Goal: Task Accomplishment & Management: Use online tool/utility

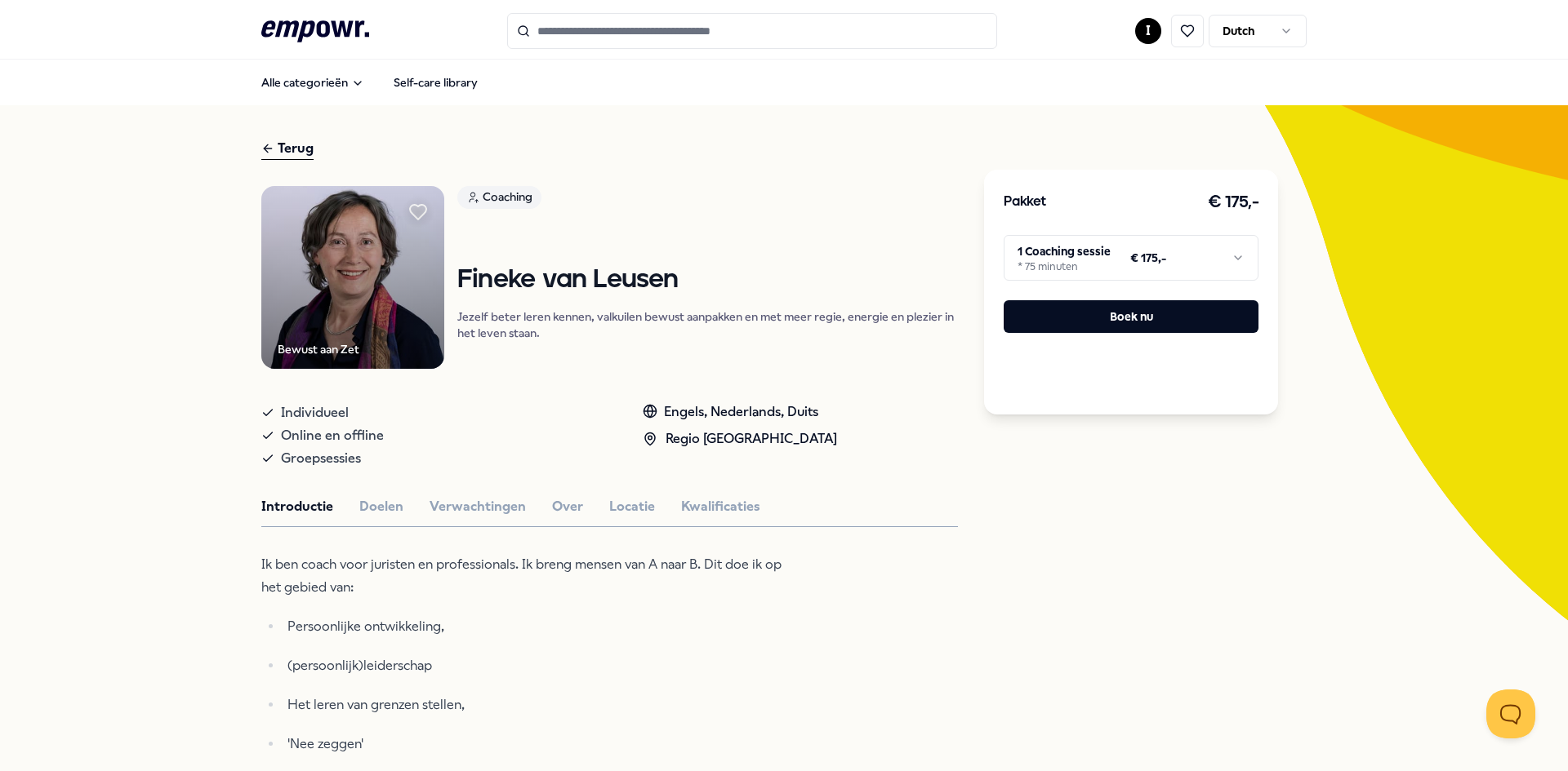
click at [1129, 252] on html ".empowr-logo_svg__cls-1{fill:#03032f} I Dutch Alle categorieën Self-care librar…" at bounding box center [784, 386] width 1568 height 771
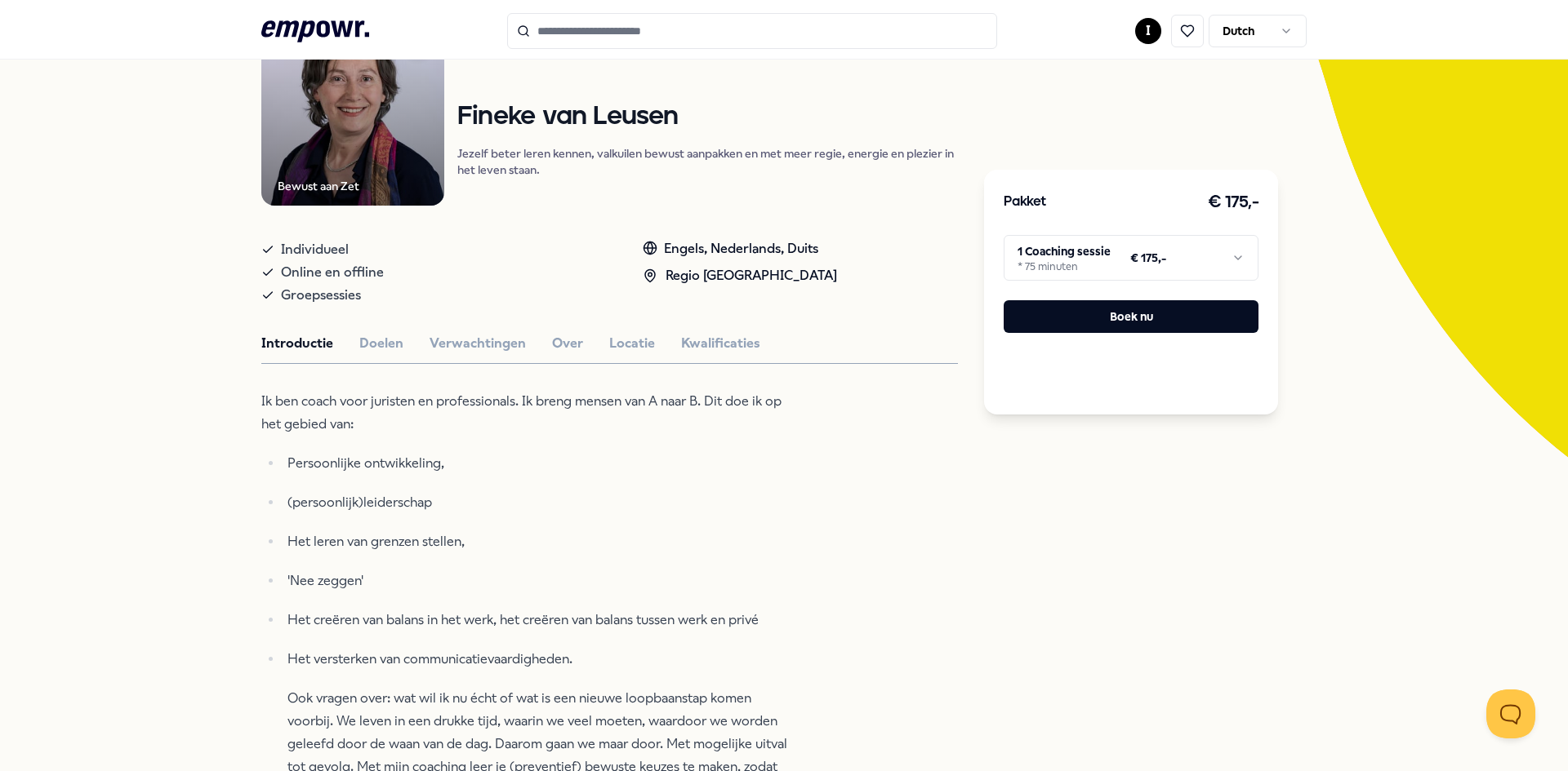
scroll to position [82, 0]
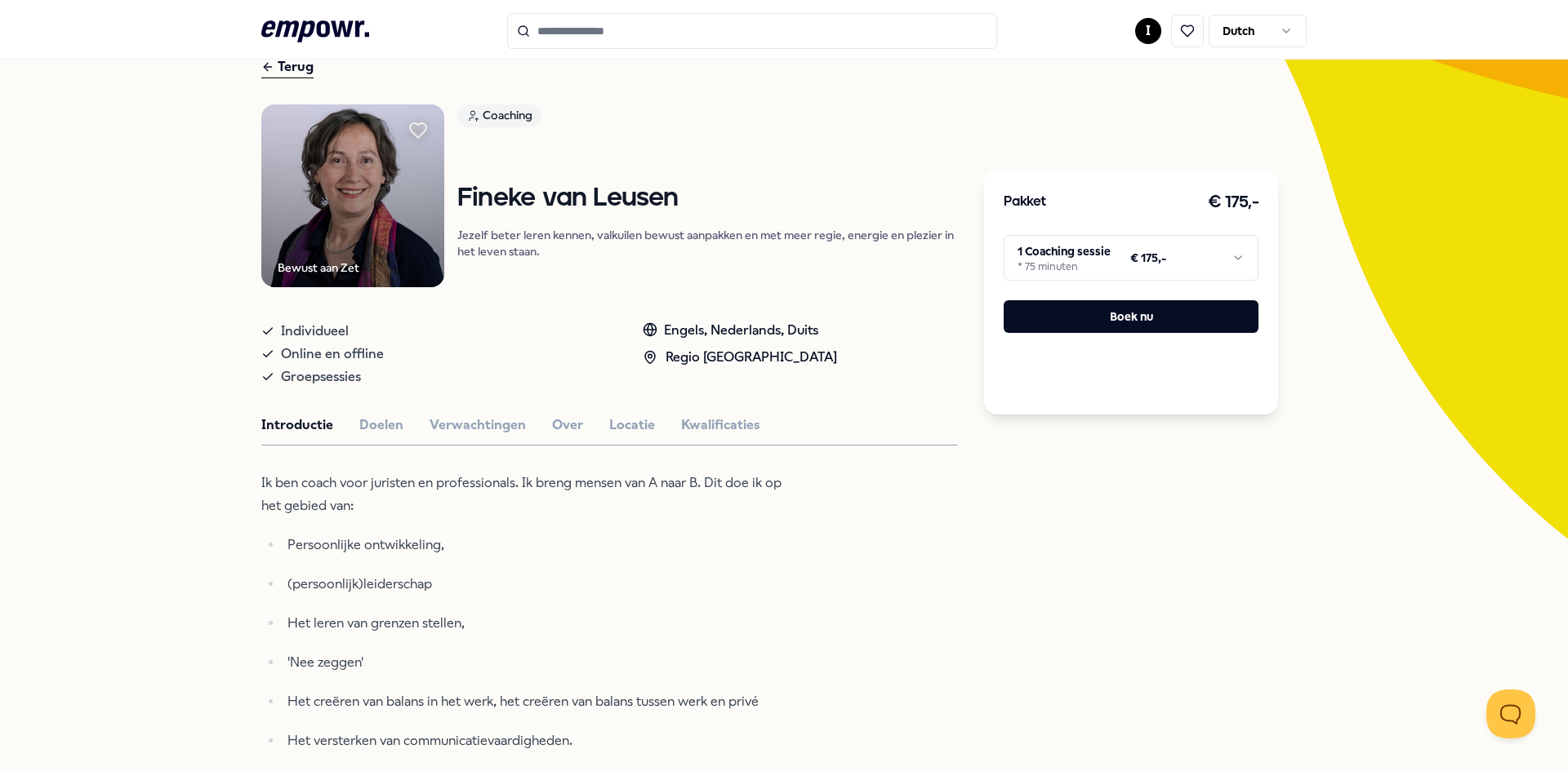
click at [1095, 254] on html ".empowr-logo_svg__cls-1{fill:#03032f} I Dutch Alle categorieën Self-care librar…" at bounding box center [784, 386] width 1568 height 771
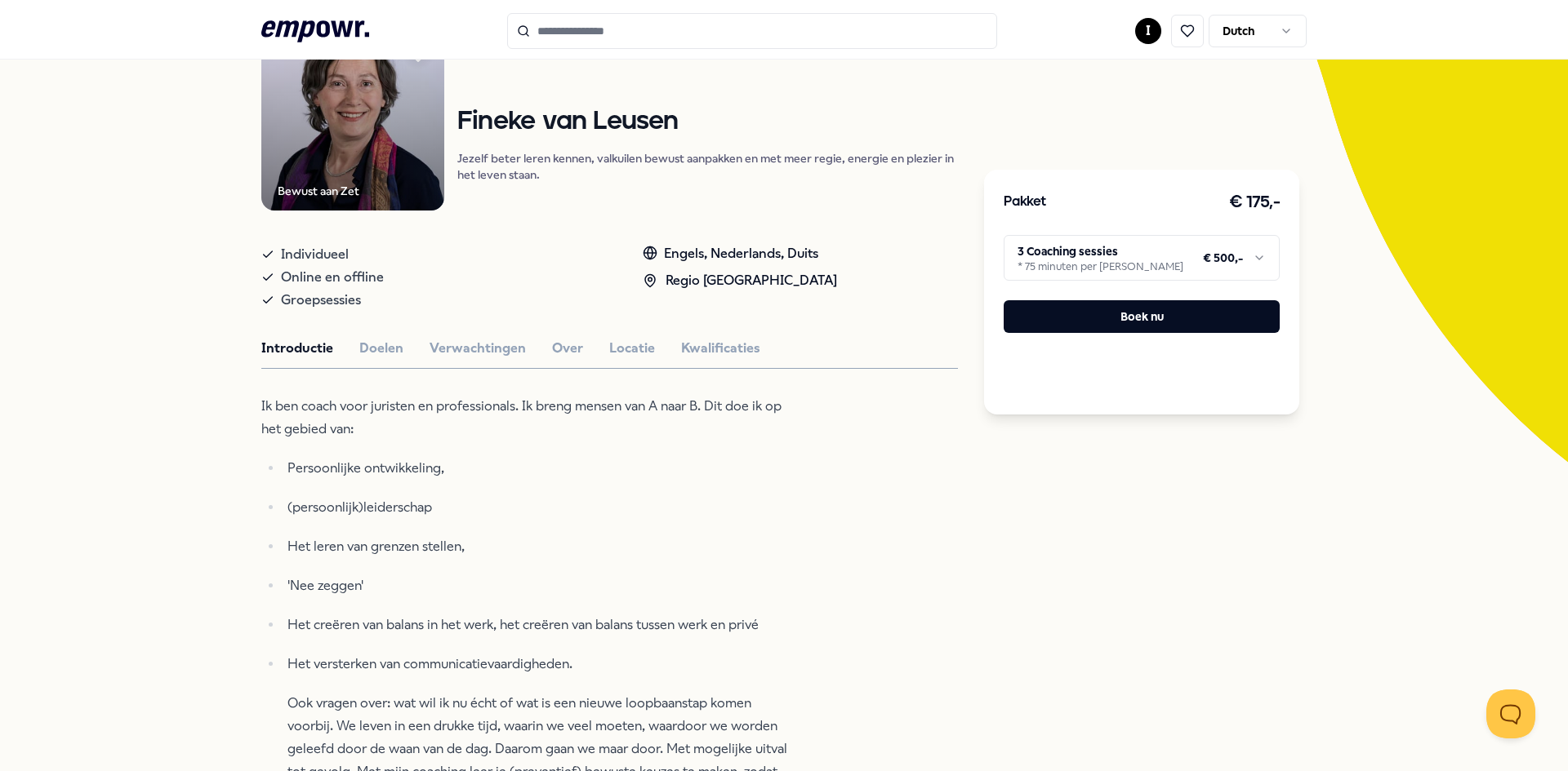
scroll to position [164, 0]
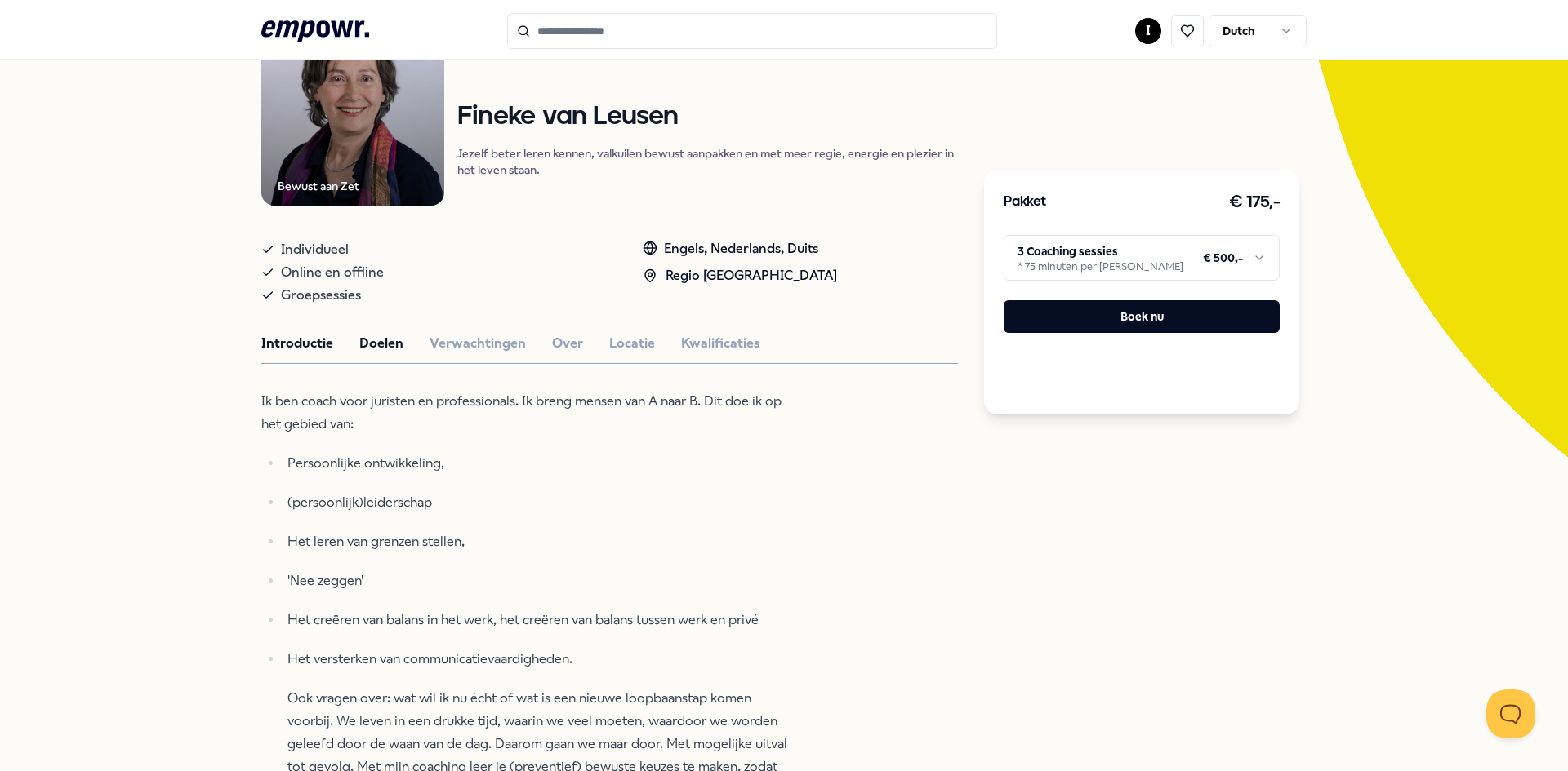
click at [378, 346] on button "Doelen" at bounding box center [381, 343] width 44 height 22
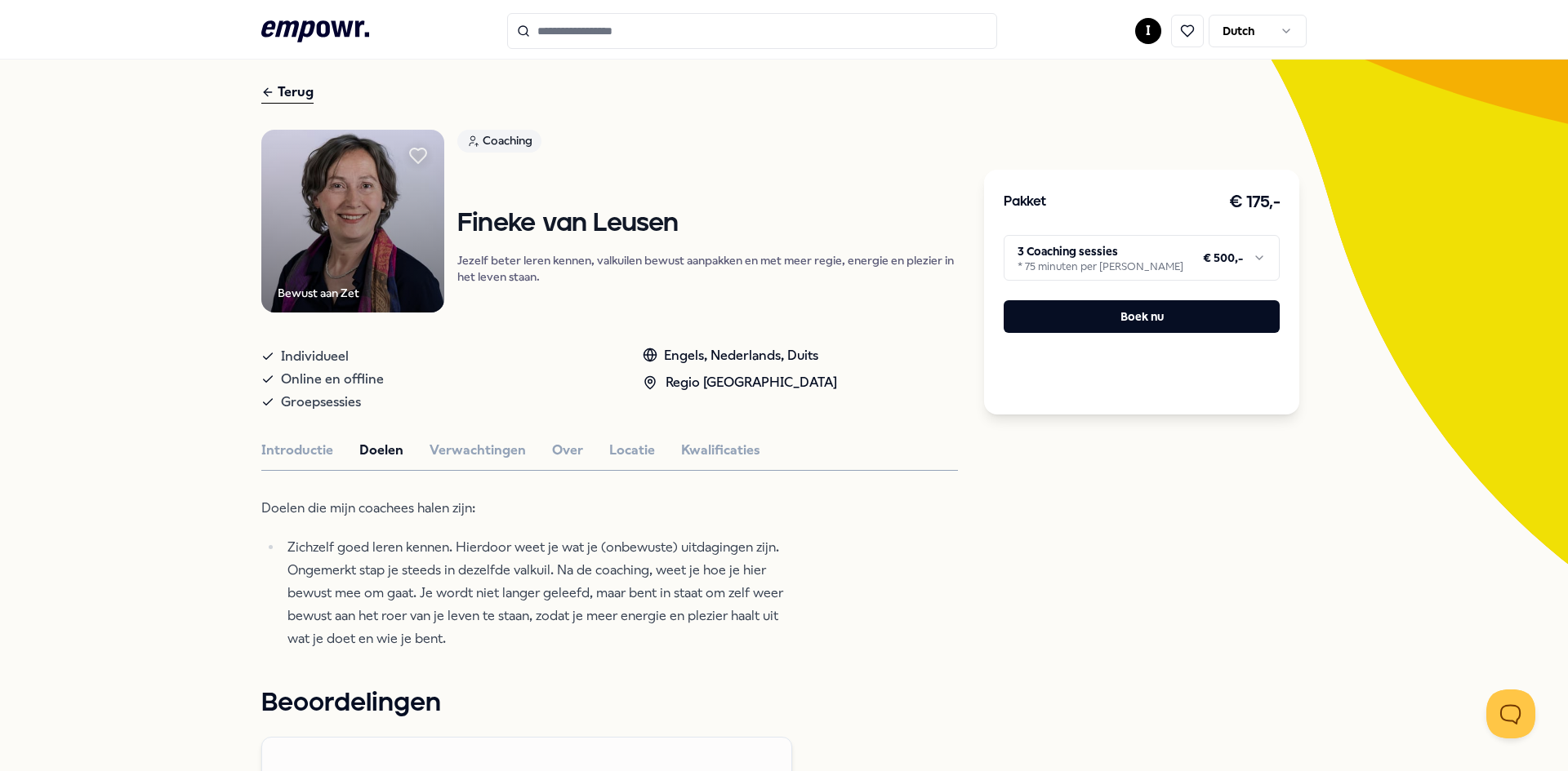
scroll to position [82, 0]
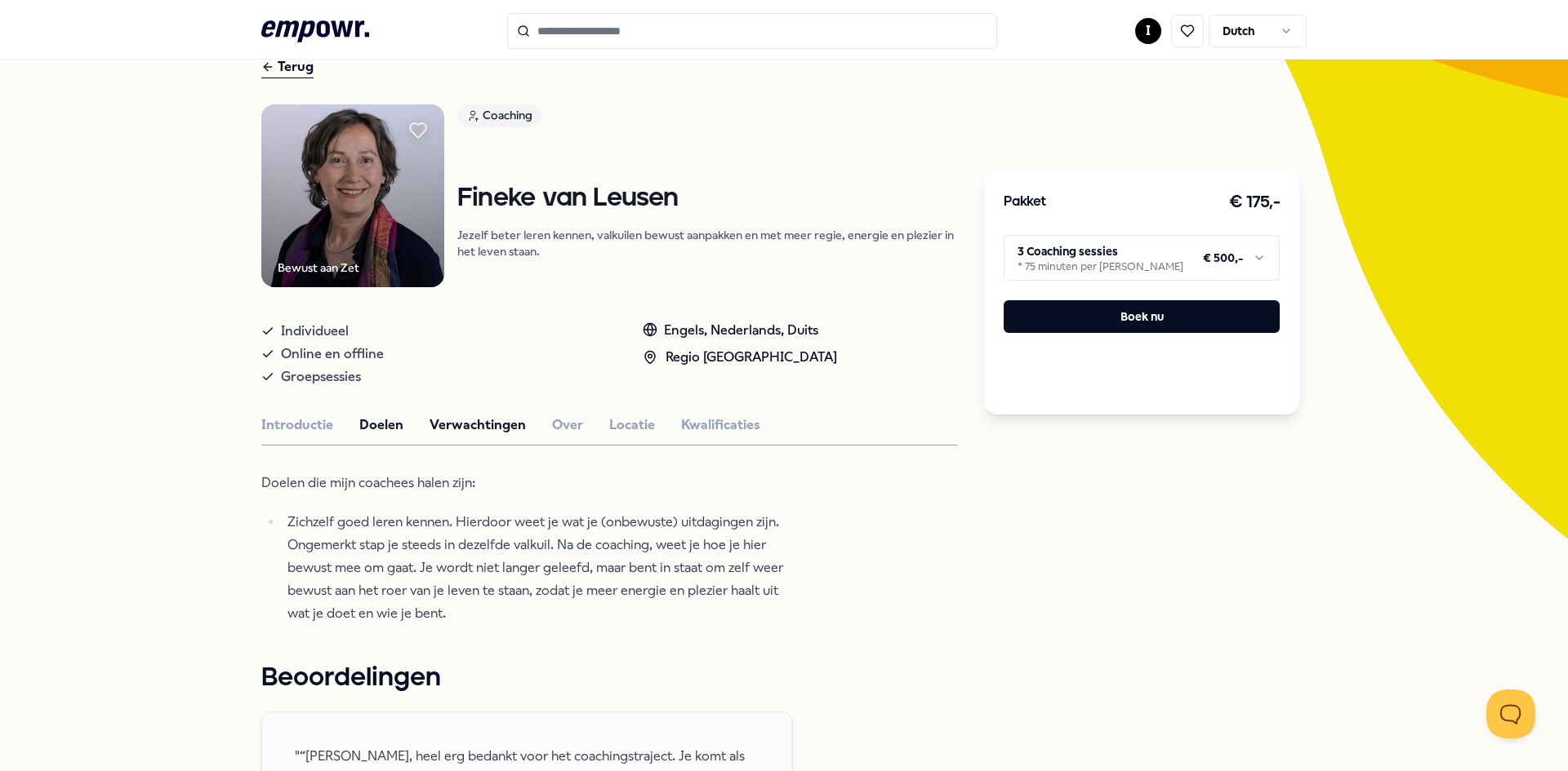
click at [467, 425] on button "Verwachtingen" at bounding box center [477, 425] width 96 height 22
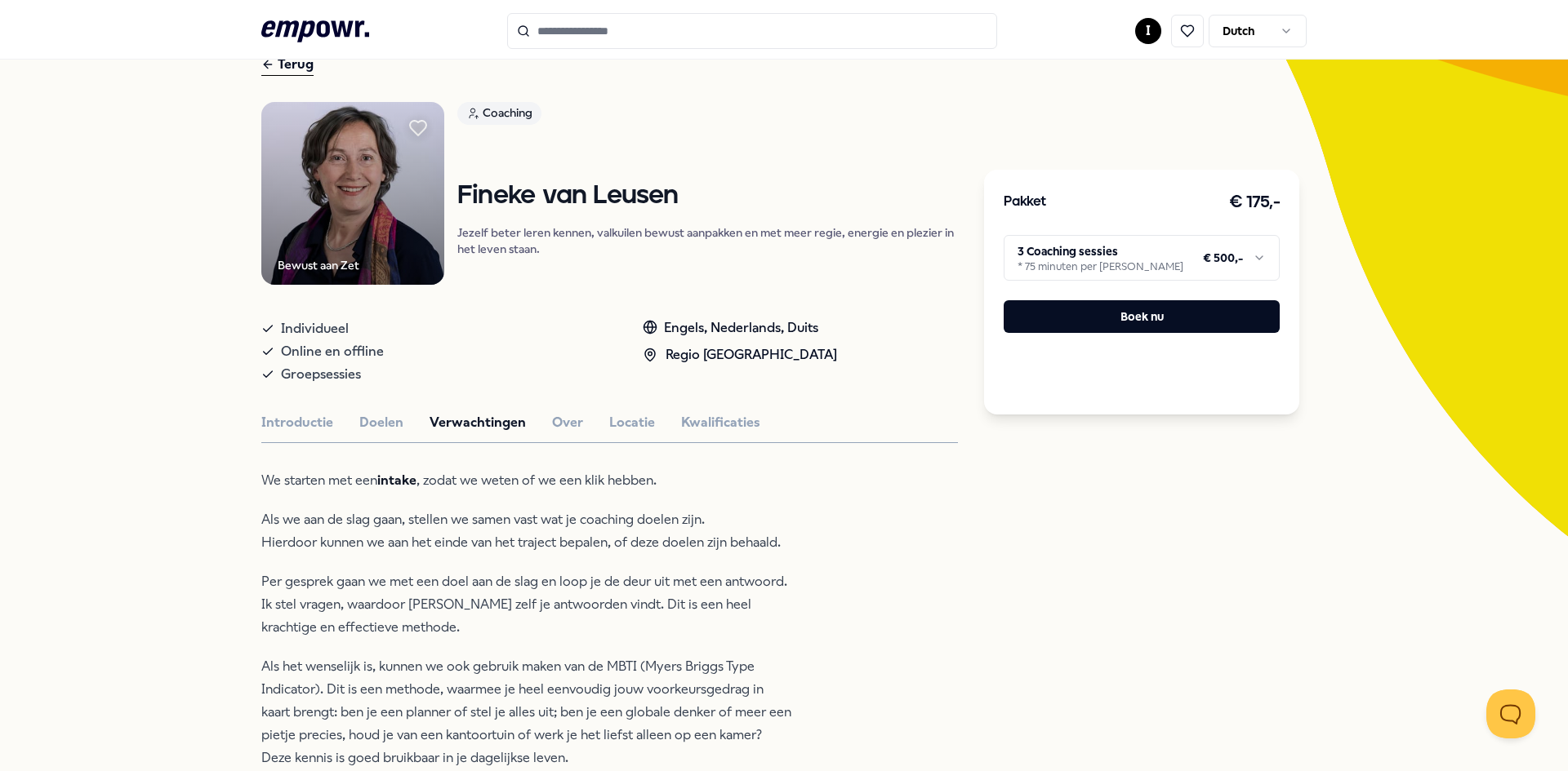
scroll to position [86, 0]
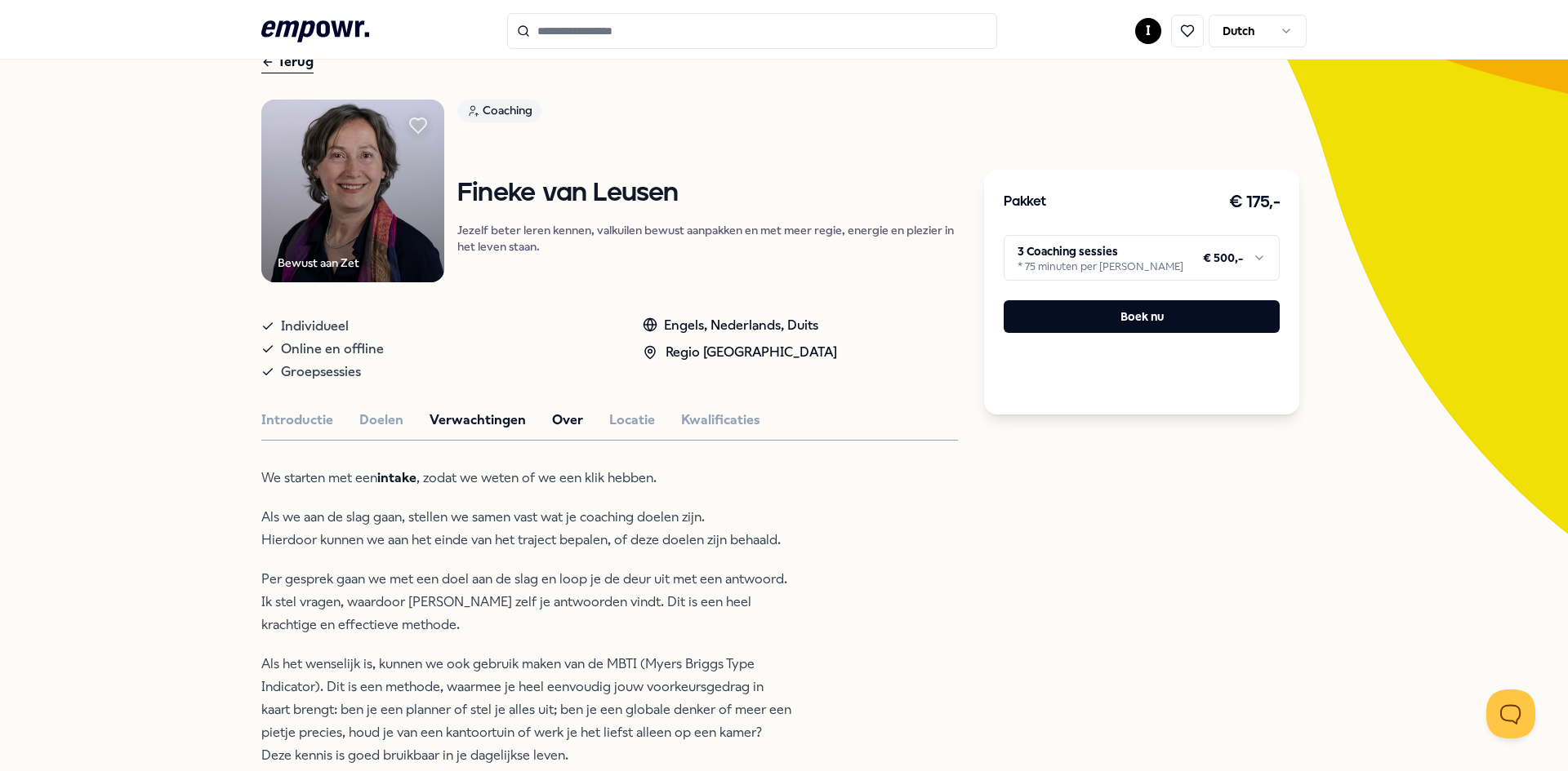
click at [552, 418] on button "Over" at bounding box center [567, 421] width 31 height 22
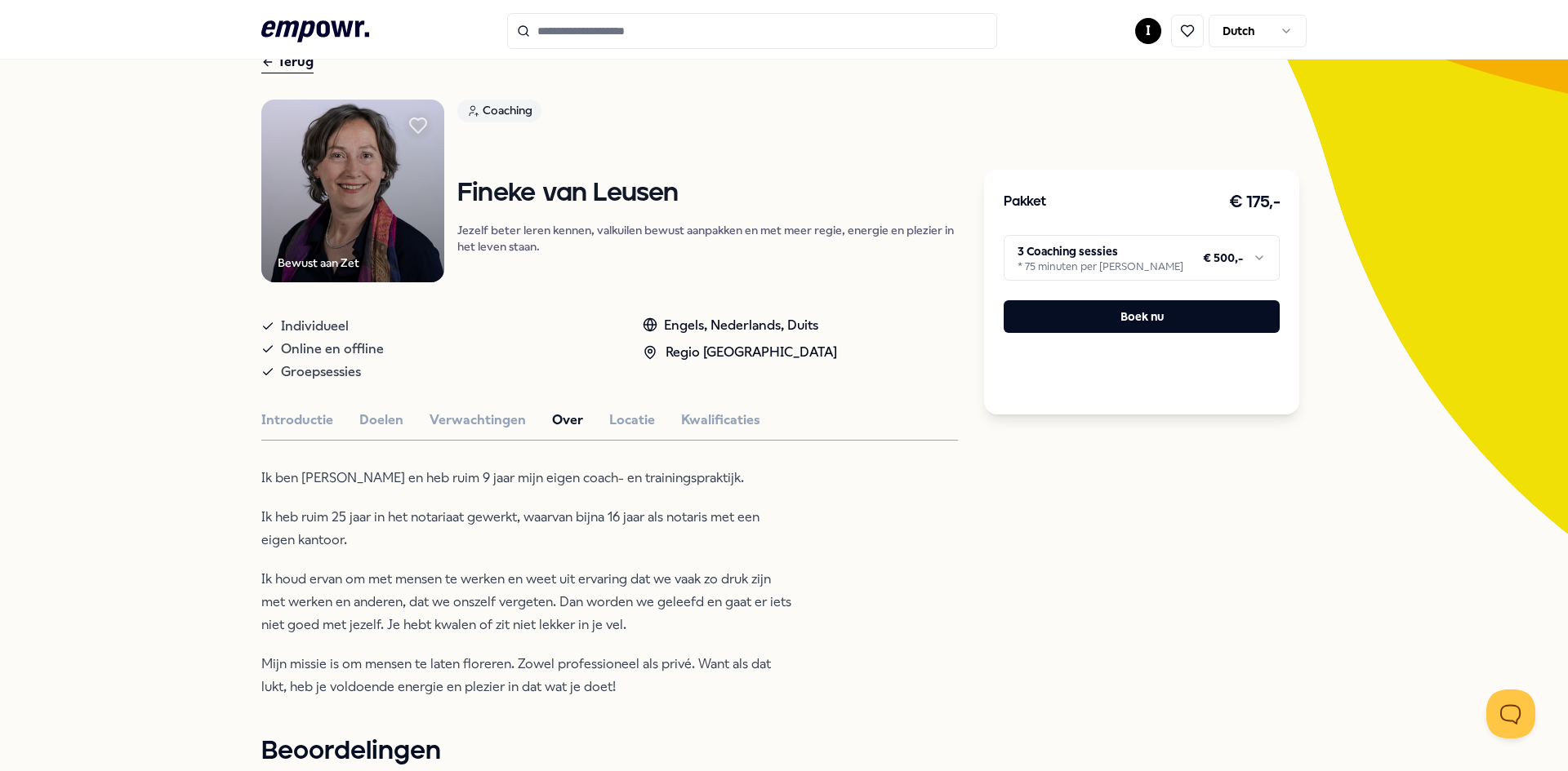
click at [362, 697] on p "Mijn missie is om mensen te laten floreren. Zowel professioneel als privé. Want…" at bounding box center [527, 675] width 530 height 46
click at [627, 421] on button "Locatie" at bounding box center [631, 421] width 46 height 22
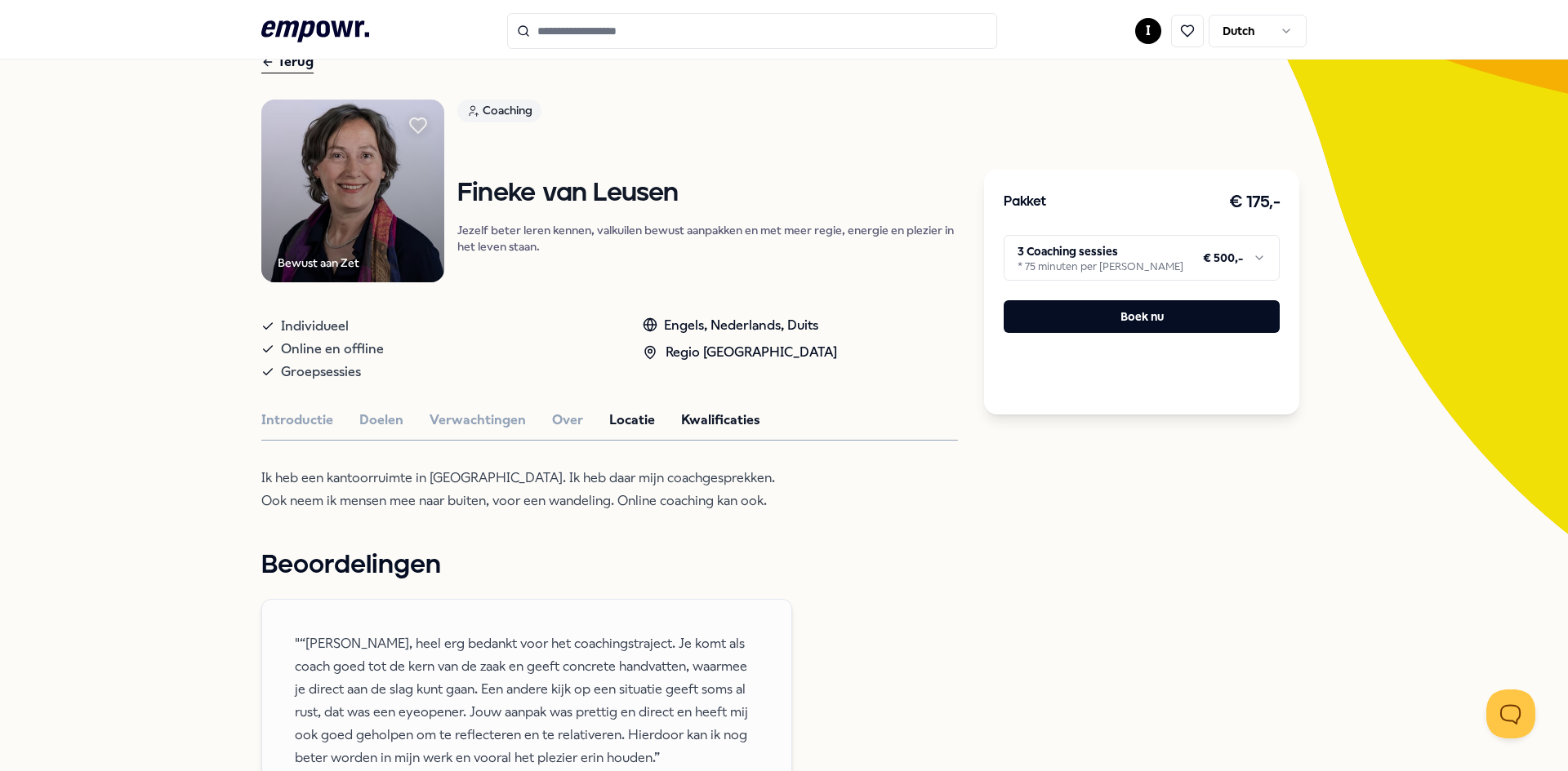
click at [724, 421] on button "Kwalificaties" at bounding box center [720, 421] width 79 height 22
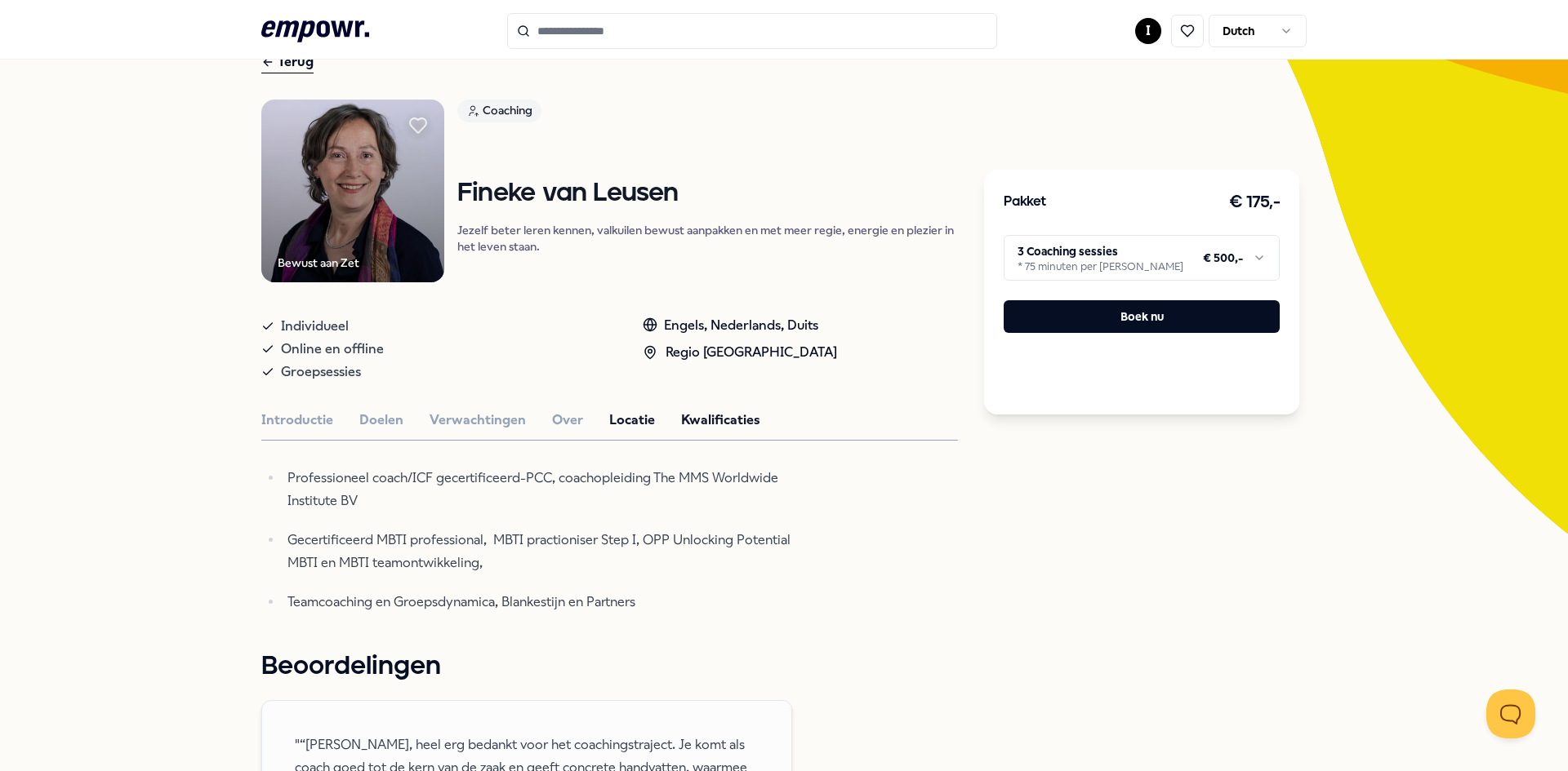
click at [630, 416] on button "Locatie" at bounding box center [631, 421] width 46 height 22
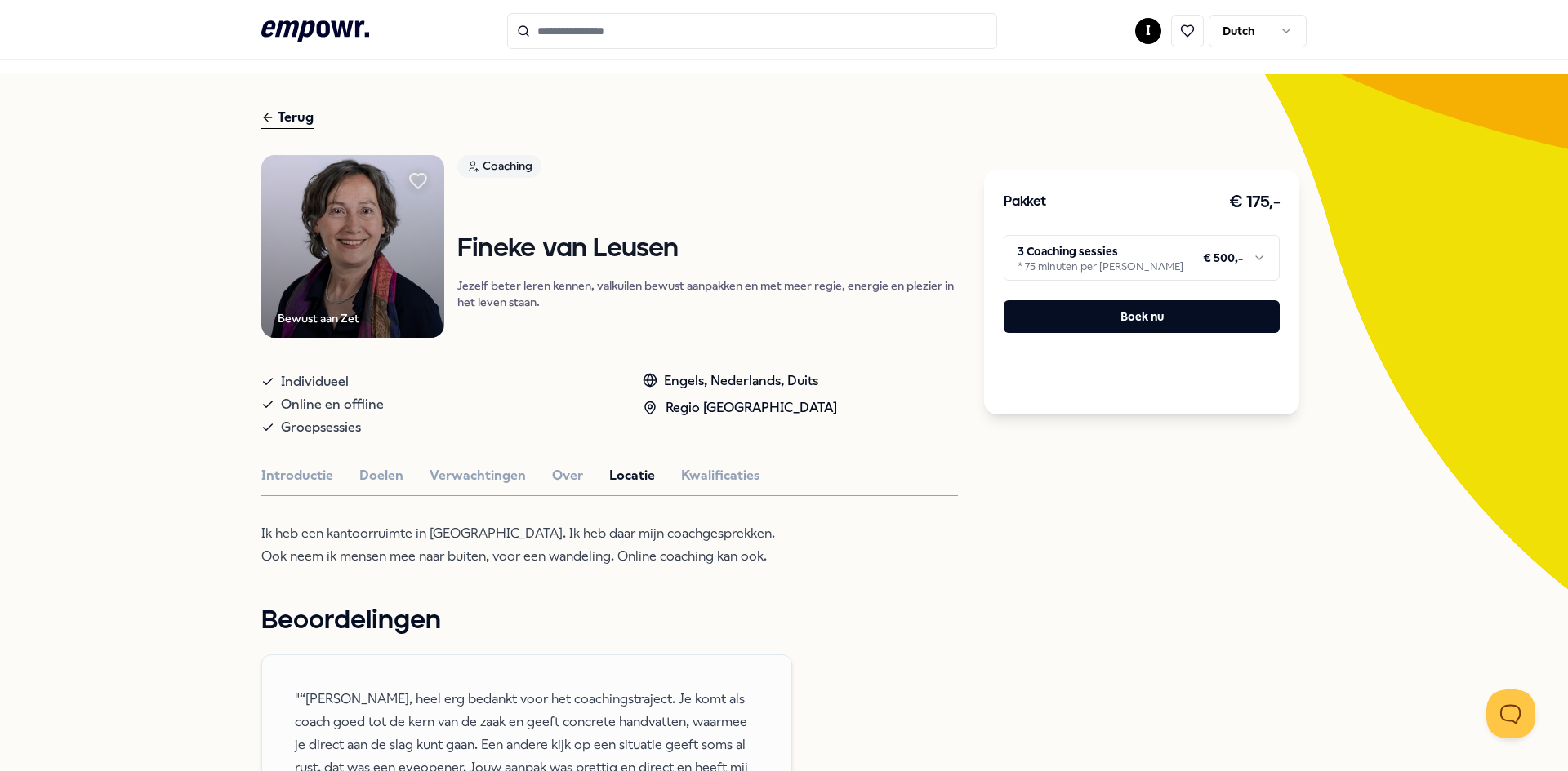
scroll to position [4, 0]
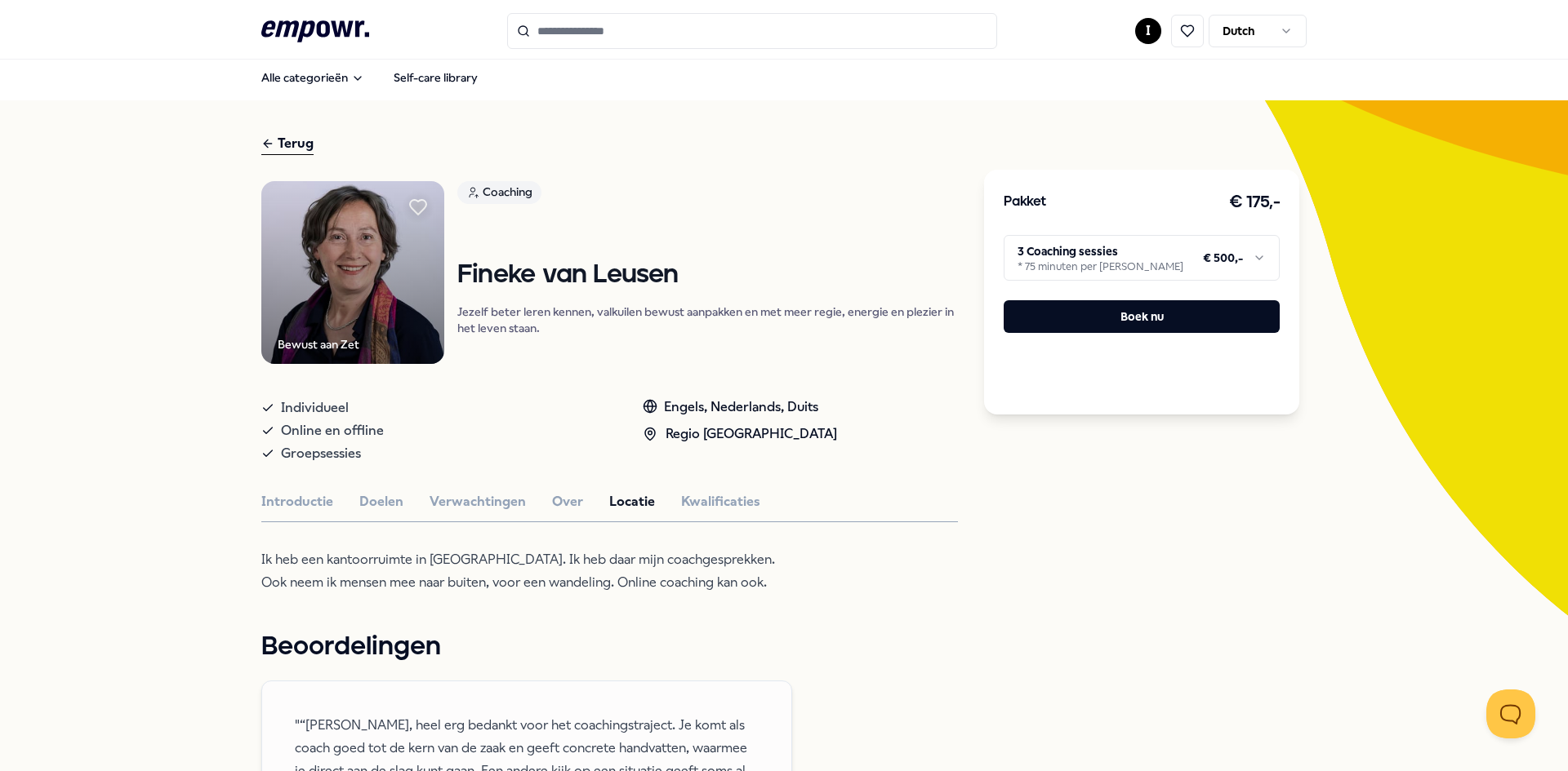
click at [298, 30] on icon ".empowr-logo_svg__cls-1{fill:#03032f}" at bounding box center [316, 31] width 108 height 31
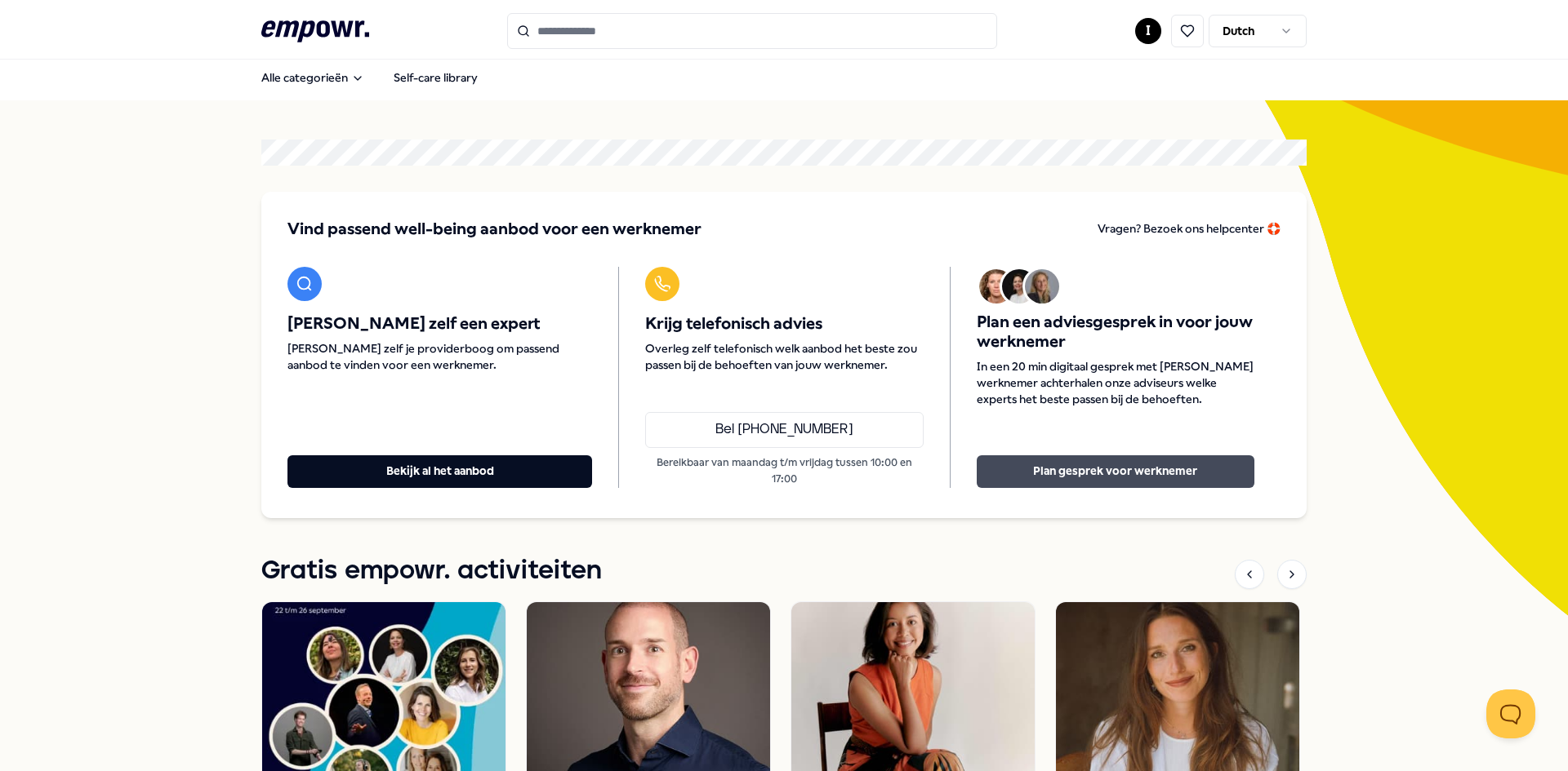
click at [1001, 468] on button "Plan gesprek voor werknemer" at bounding box center [1115, 472] width 278 height 32
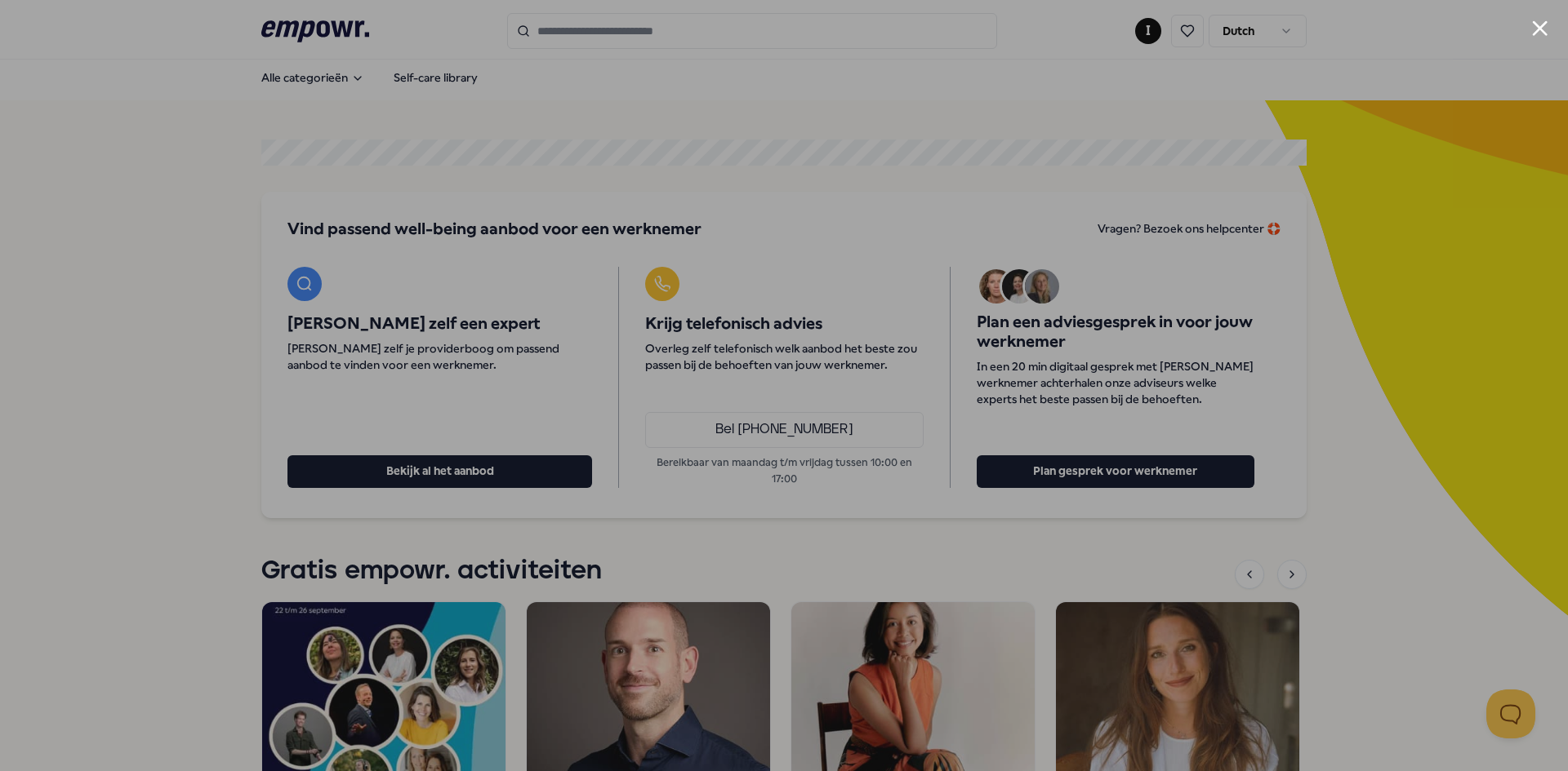
click at [906, 67] on div at bounding box center [784, 386] width 1568 height 771
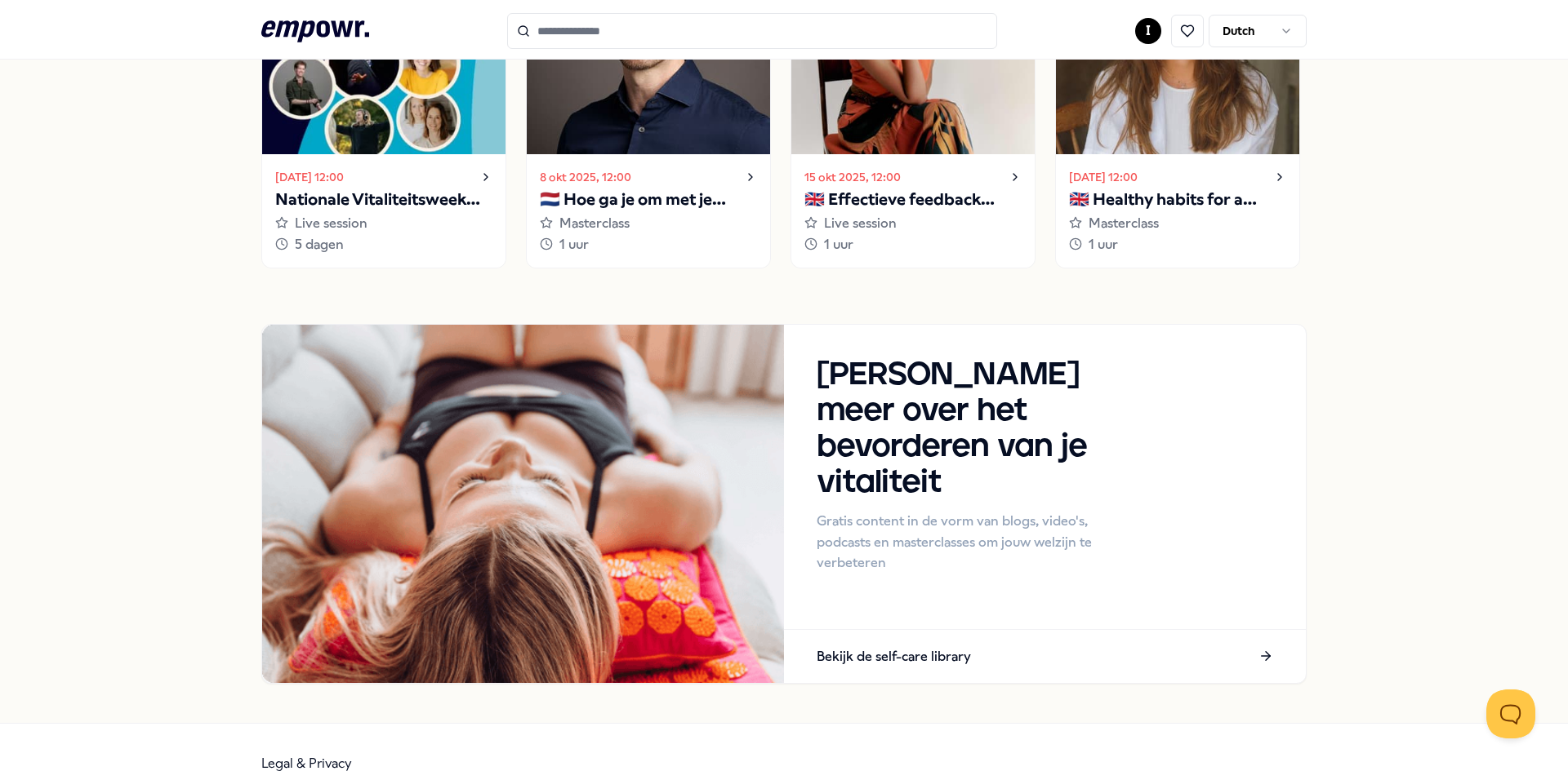
scroll to position [658, 0]
